Goal: Check status: Check status

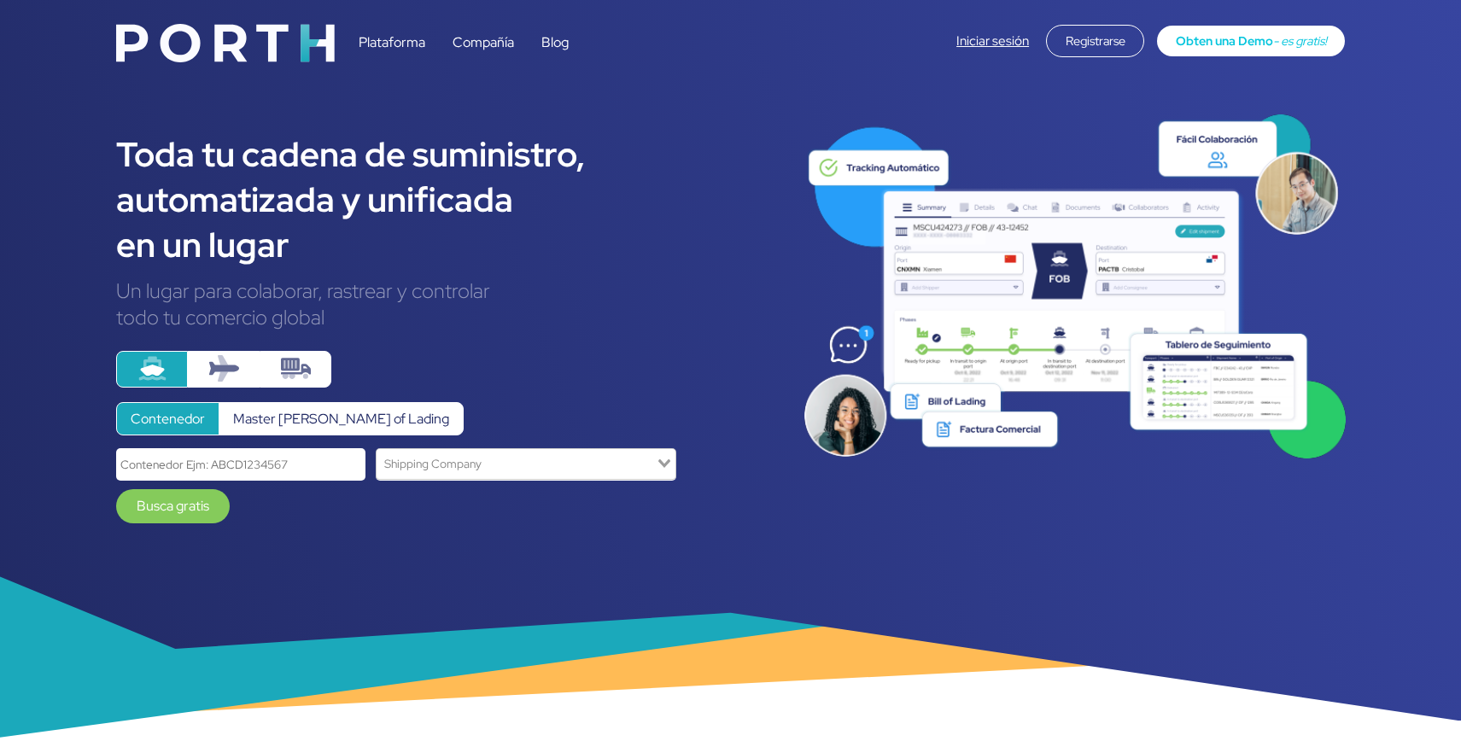
click at [993, 44] on link "Iniciar sesión" at bounding box center [993, 40] width 73 height 17
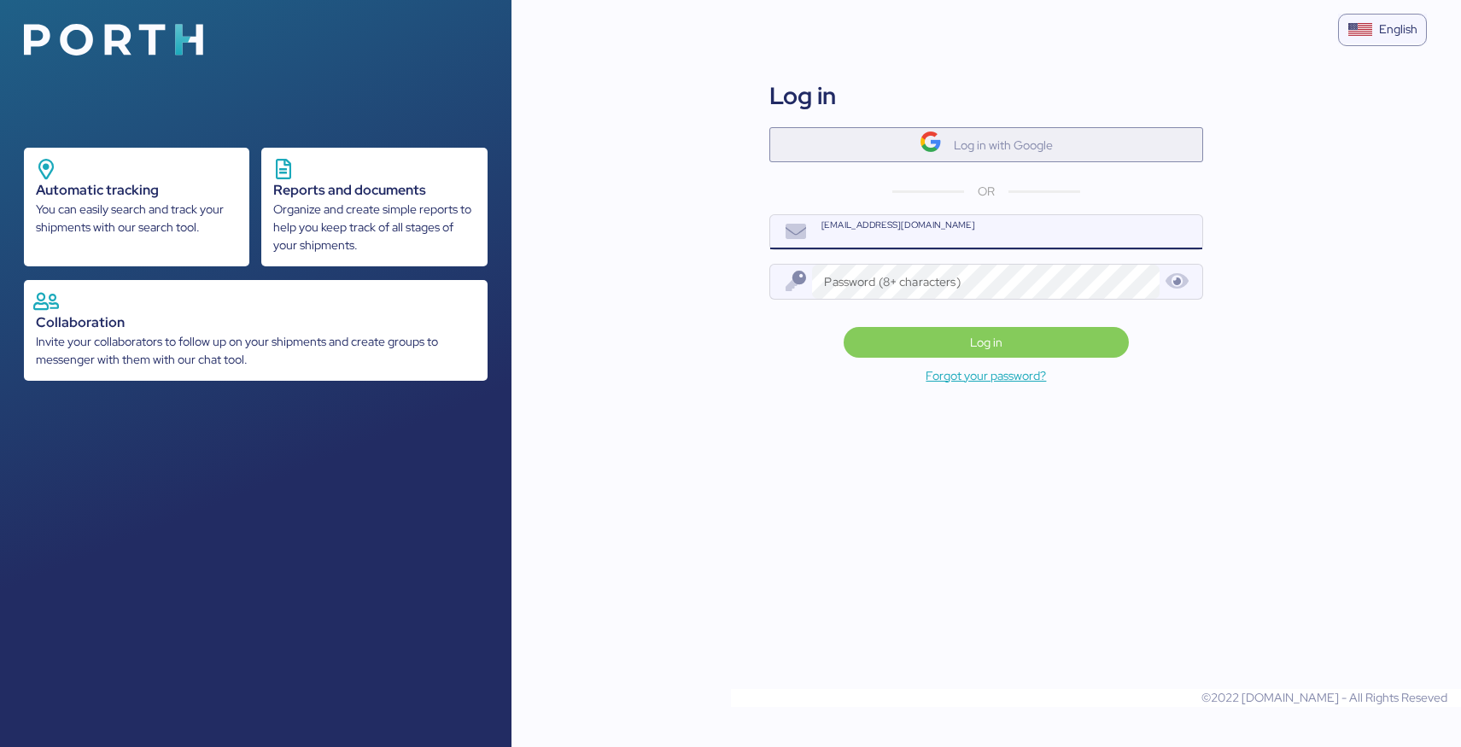
click at [921, 143] on img "button" at bounding box center [931, 142] width 22 height 22
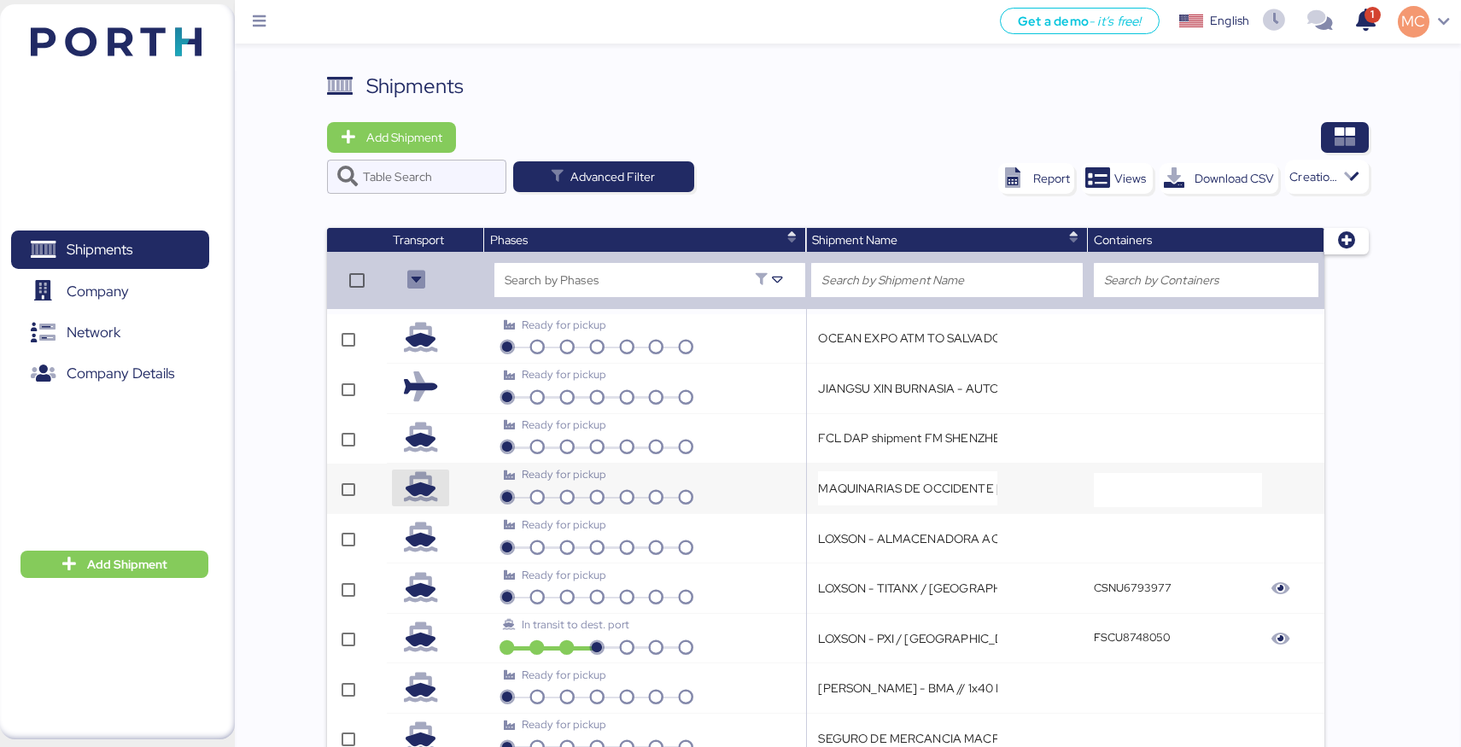
click at [436, 484] on icon "button" at bounding box center [421, 488] width 30 height 30
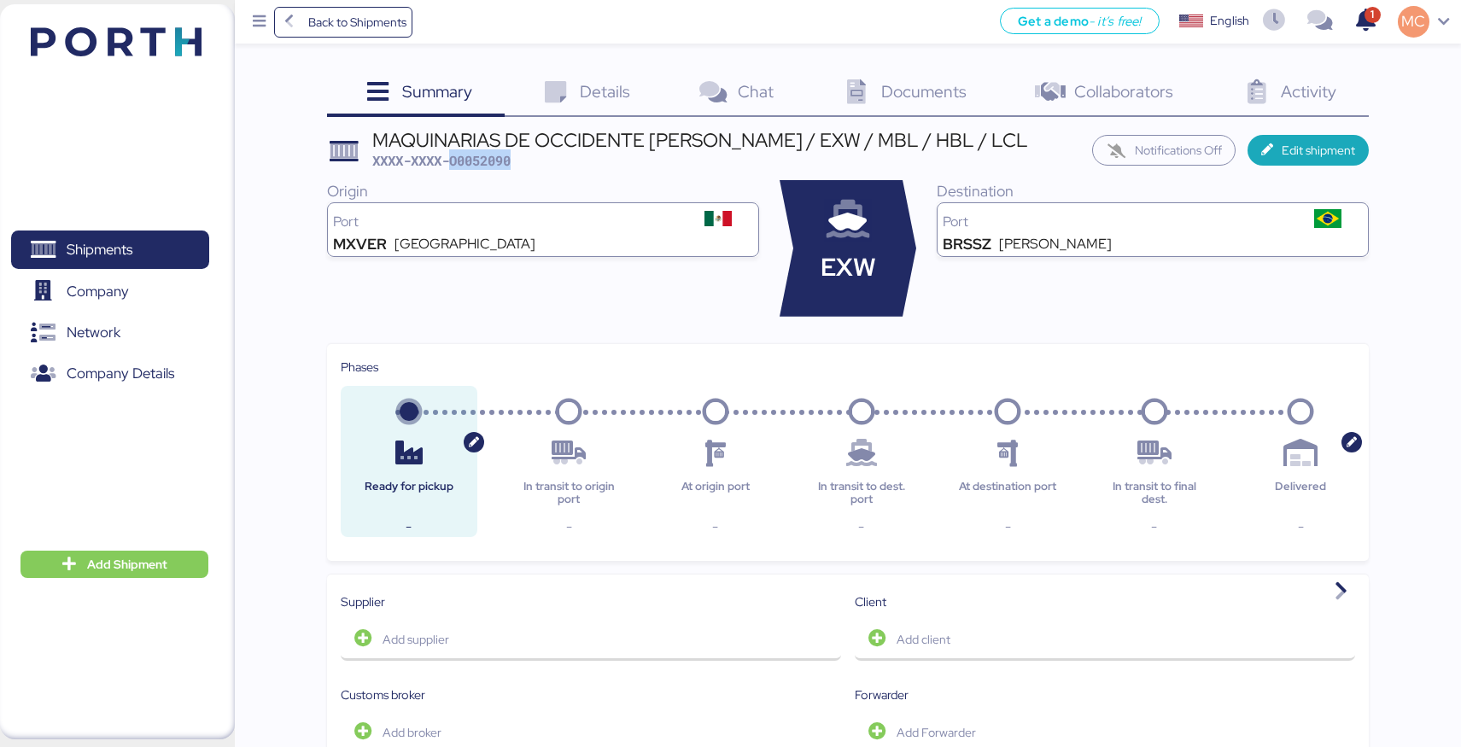
drag, startPoint x: 518, startPoint y: 162, endPoint x: 454, endPoint y: 163, distance: 63.2
click at [454, 163] on div "MAQUINARIAS DE OCCIDENTE [PERSON_NAME] / EXW / MBL / HBL / LCL XXXX-XXXX-O00520…" at bounding box center [700, 151] width 656 height 40
copy span "O0052090"
click at [592, 103] on div "Details 0" at bounding box center [584, 94] width 158 height 46
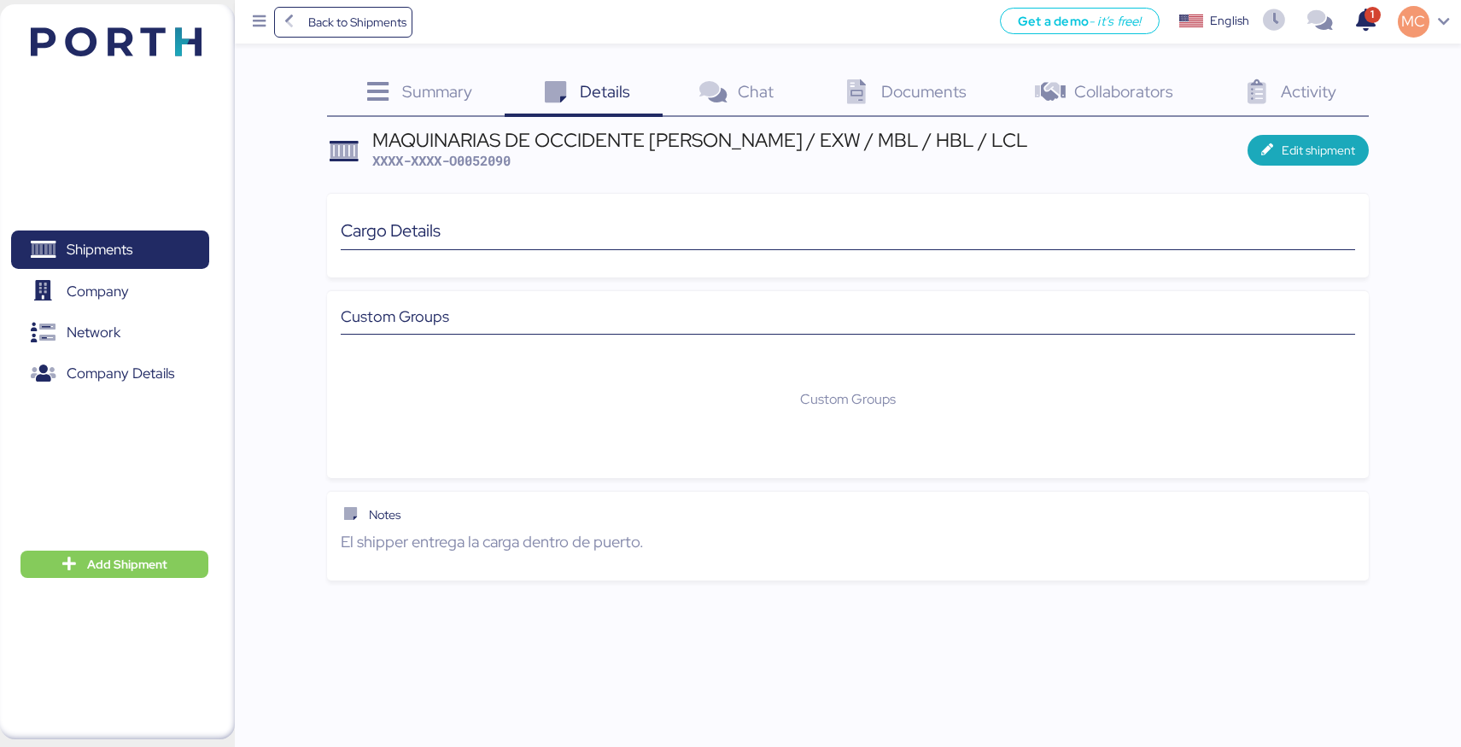
click at [461, 91] on span "Summary" at bounding box center [437, 91] width 70 height 22
